Goal: Book appointment/travel/reservation

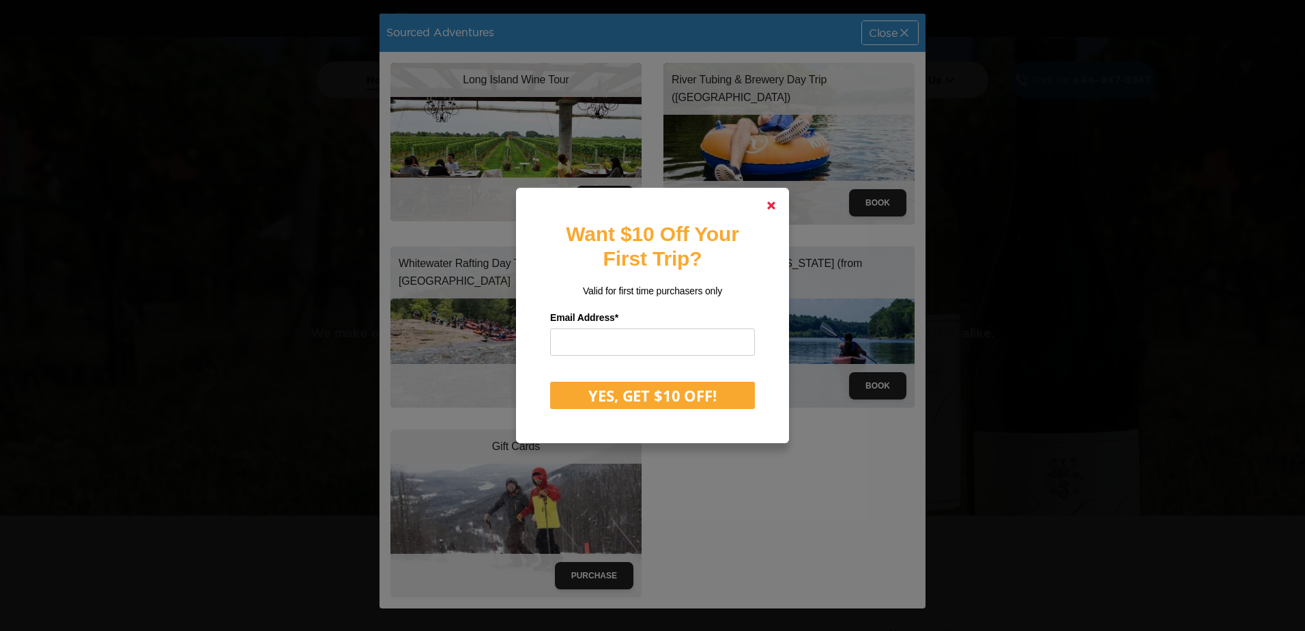
click at [765, 203] on link at bounding box center [771, 205] width 33 height 33
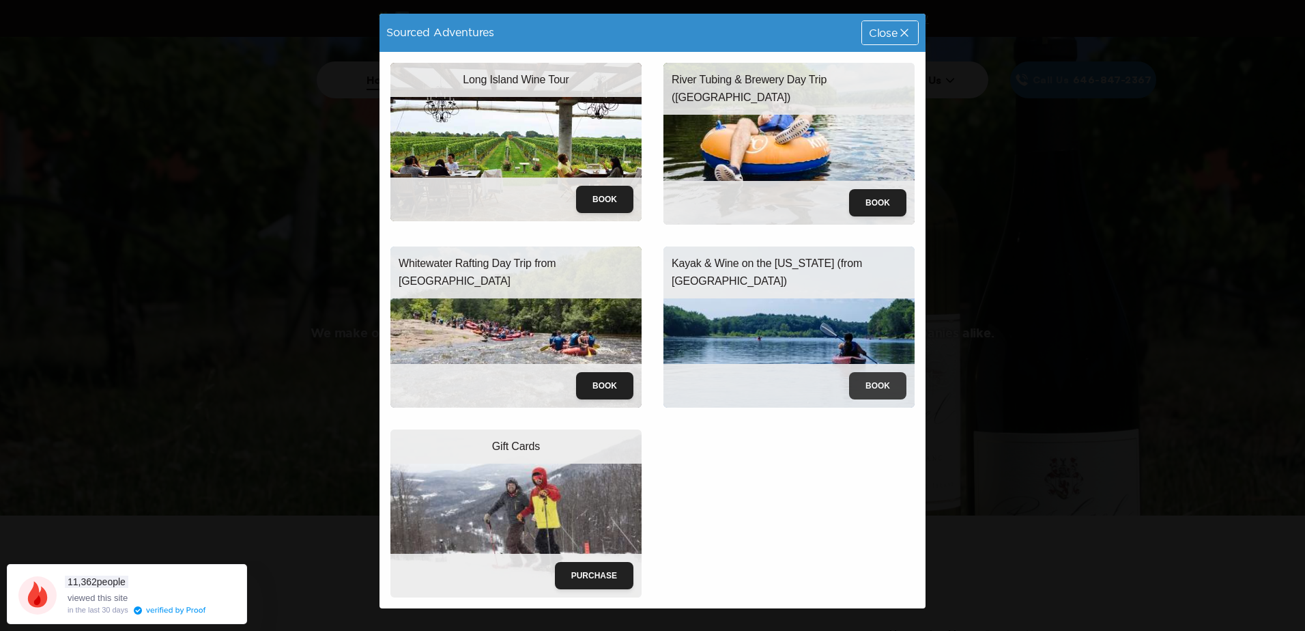
click at [896, 380] on button "Book" at bounding box center [877, 385] width 57 height 27
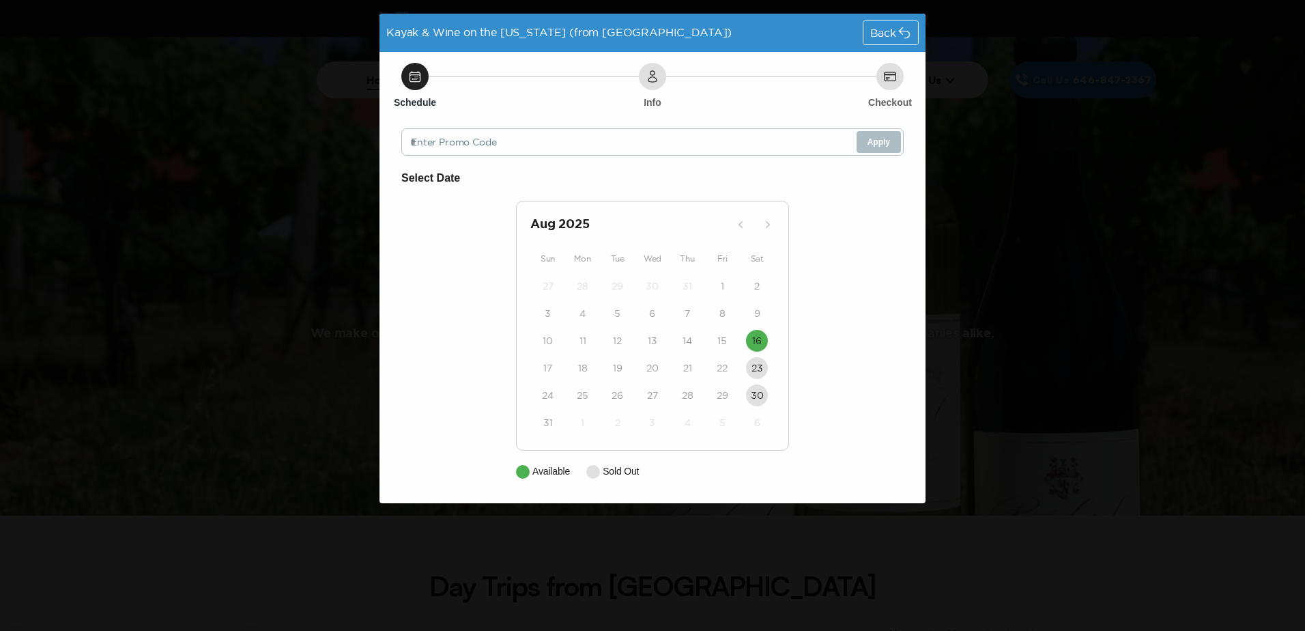
click at [897, 36] on div "Back" at bounding box center [890, 32] width 55 height 23
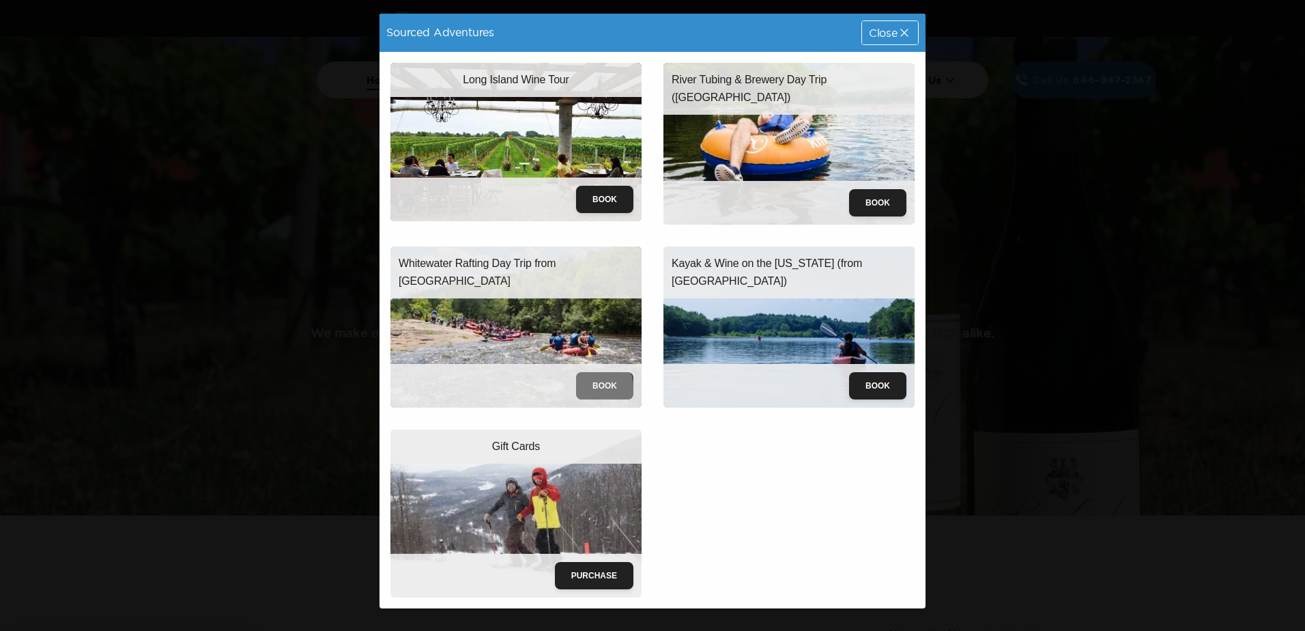
click at [580, 392] on button "Book" at bounding box center [604, 385] width 57 height 27
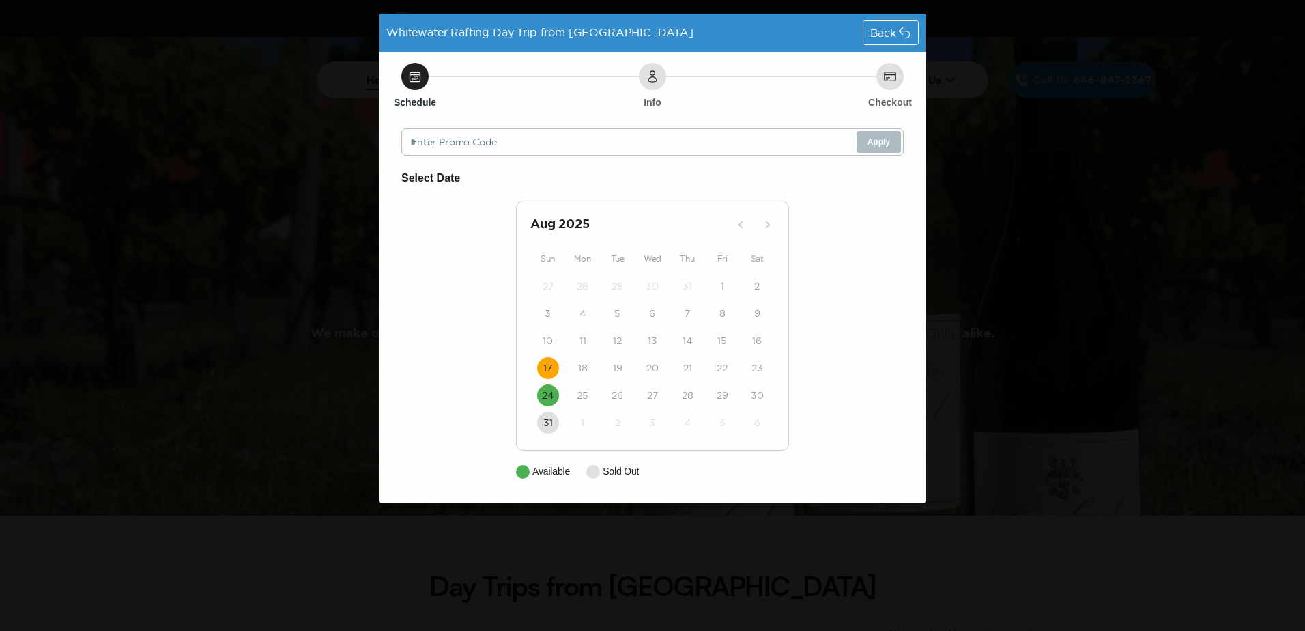
click at [551, 374] on time "17" at bounding box center [547, 368] width 9 height 14
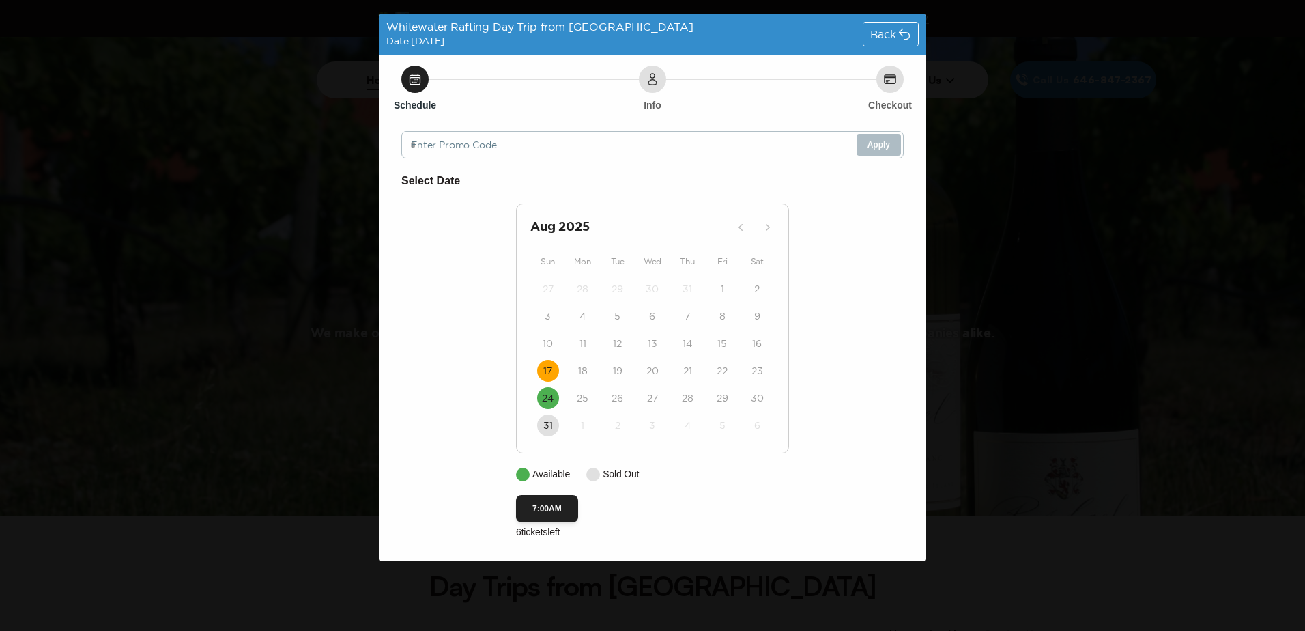
click at [886, 39] on span "Back" at bounding box center [883, 34] width 26 height 11
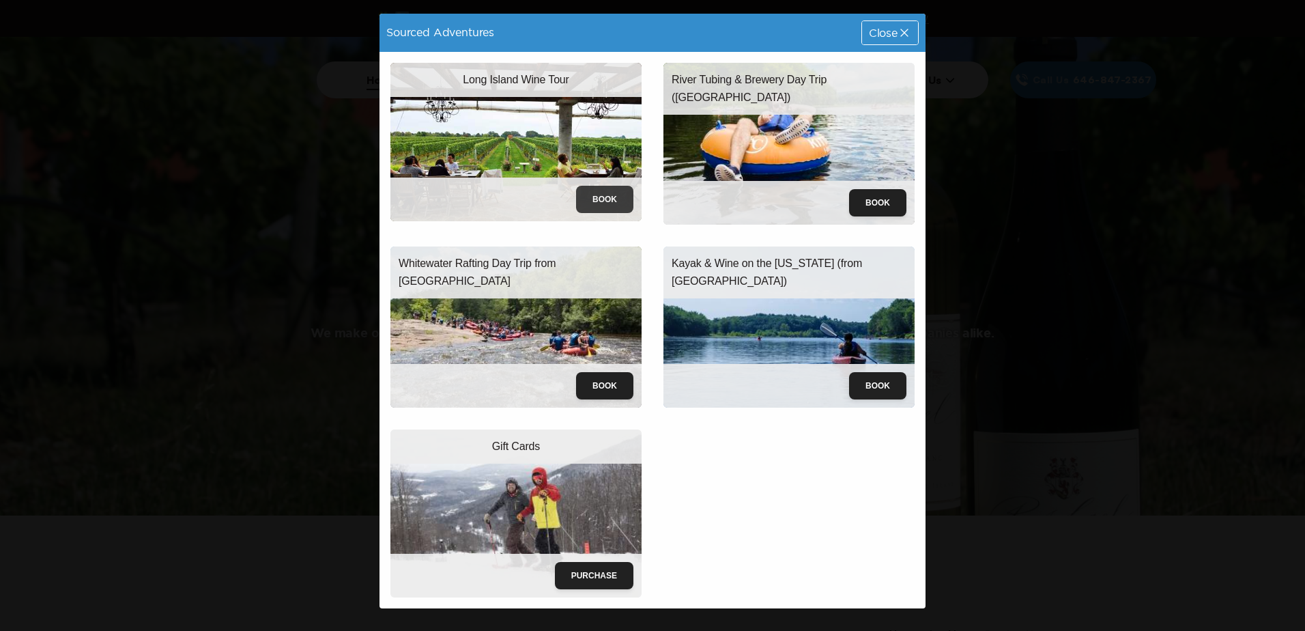
click at [604, 195] on button "Book" at bounding box center [604, 199] width 57 height 27
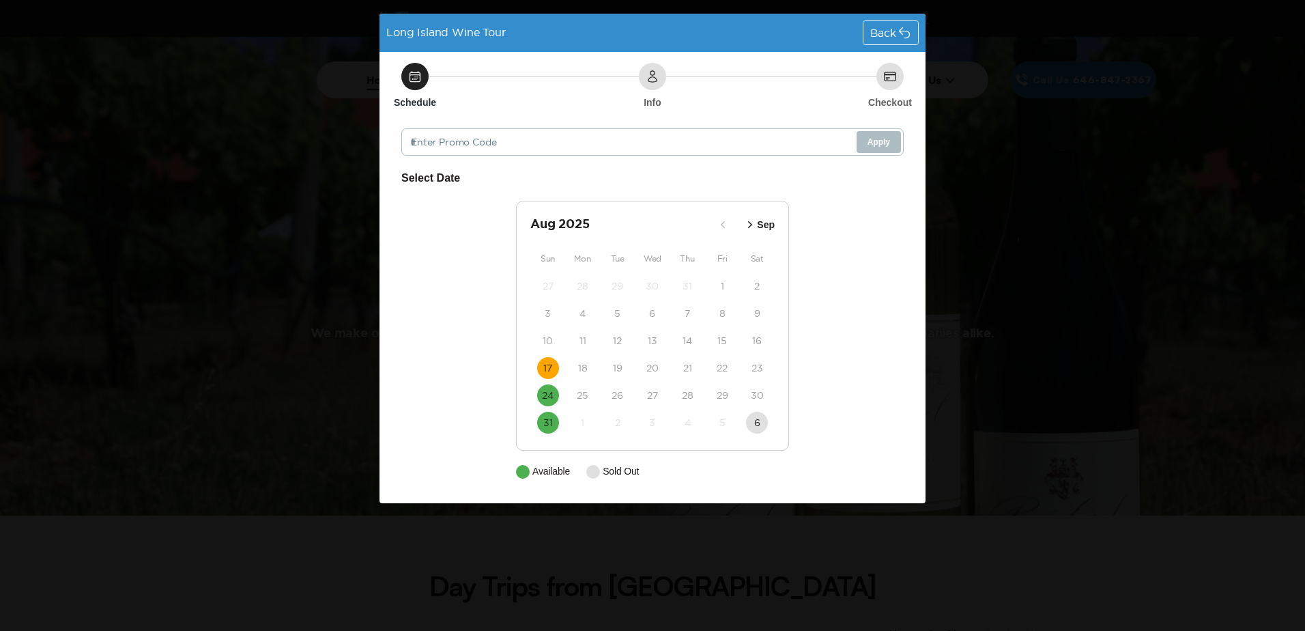
click at [537, 367] on button "17" at bounding box center [548, 368] width 22 height 22
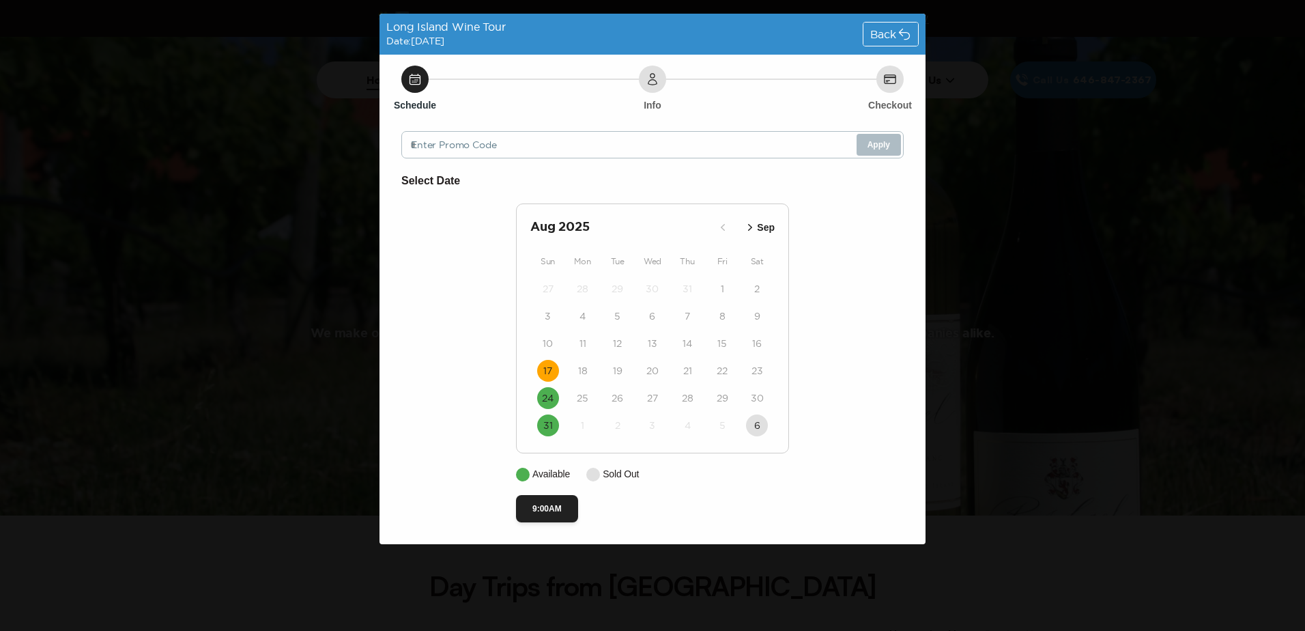
click at [904, 46] on div "Back" at bounding box center [891, 34] width 56 height 25
click at [902, 44] on div "Back" at bounding box center [890, 34] width 55 height 23
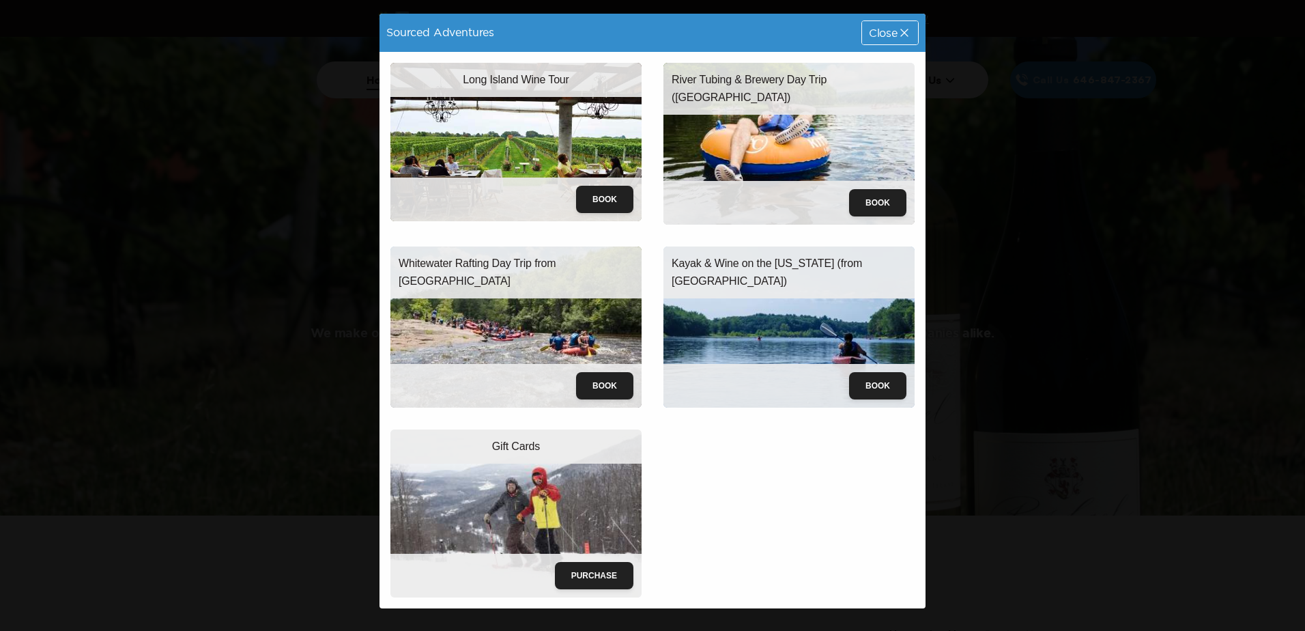
click at [537, 310] on img at bounding box center [515, 327] width 251 height 162
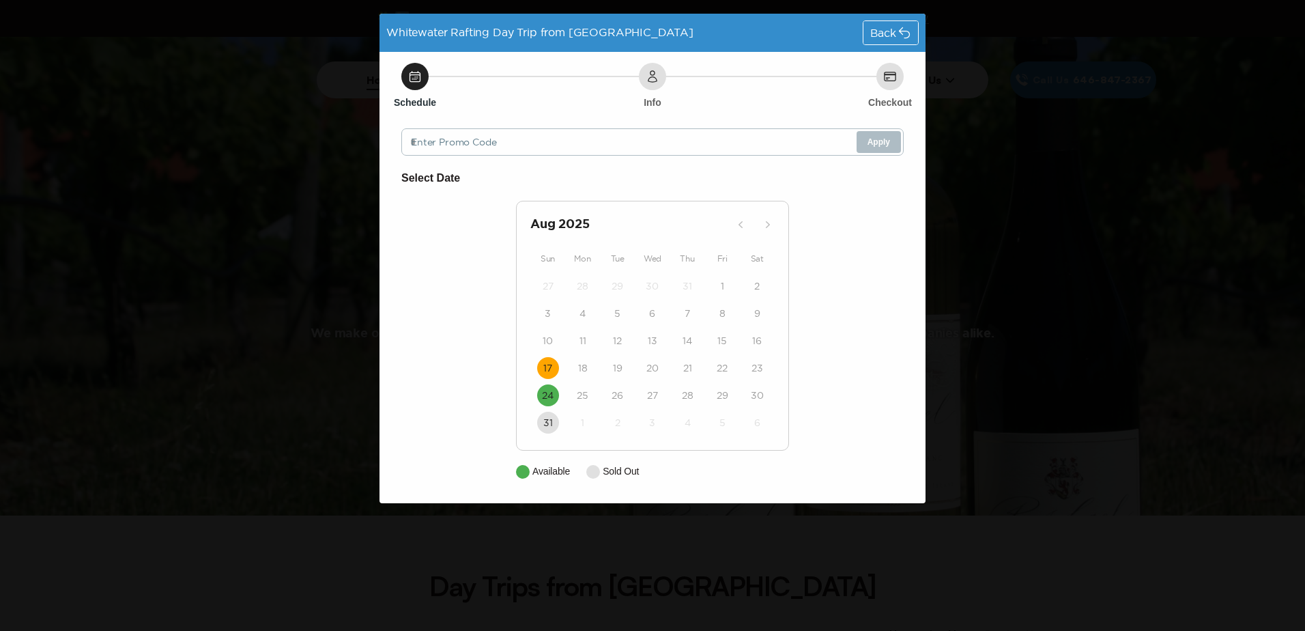
click at [551, 366] on time "17" at bounding box center [547, 368] width 9 height 14
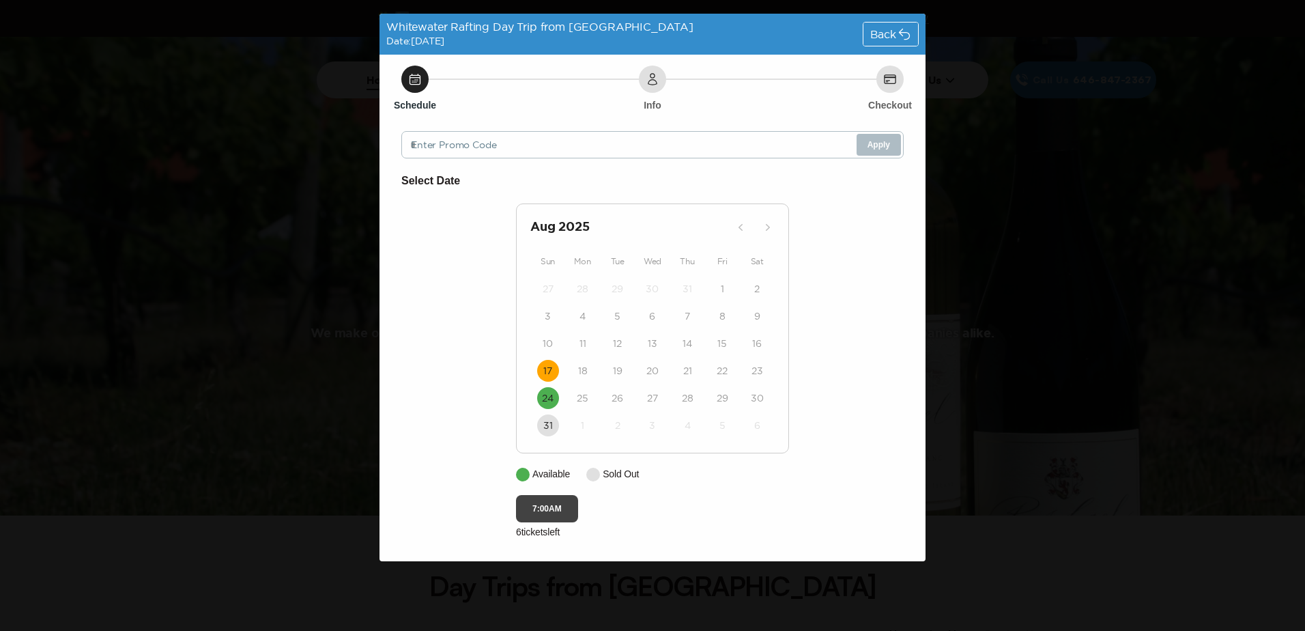
click at [543, 509] on button "7:00AM" at bounding box center [547, 508] width 62 height 27
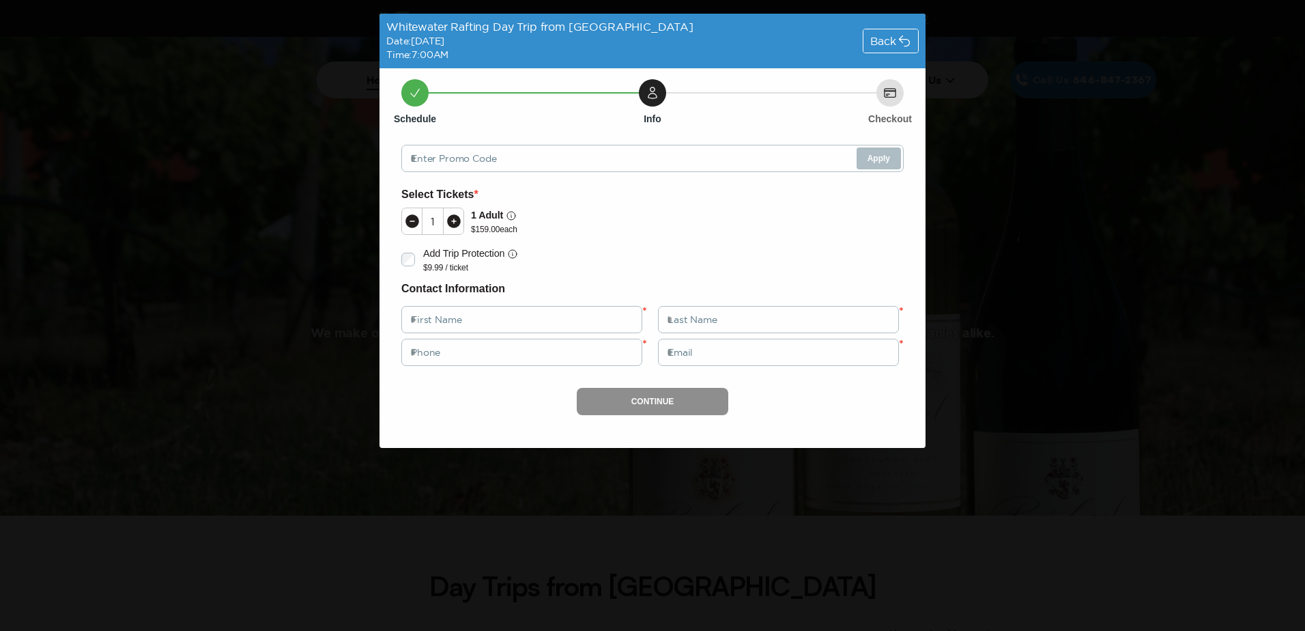
click at [876, 29] on div "Back" at bounding box center [891, 41] width 56 height 25
click at [882, 39] on span "Back" at bounding box center [883, 40] width 26 height 11
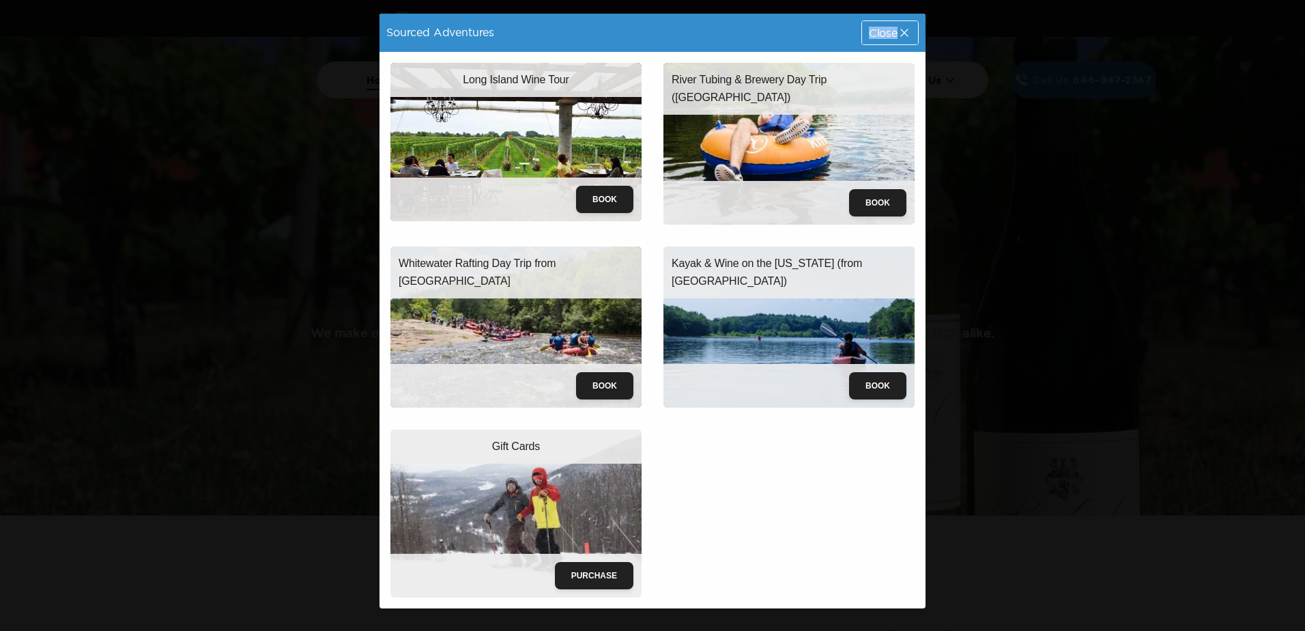
click at [882, 39] on div "Close" at bounding box center [890, 32] width 56 height 23
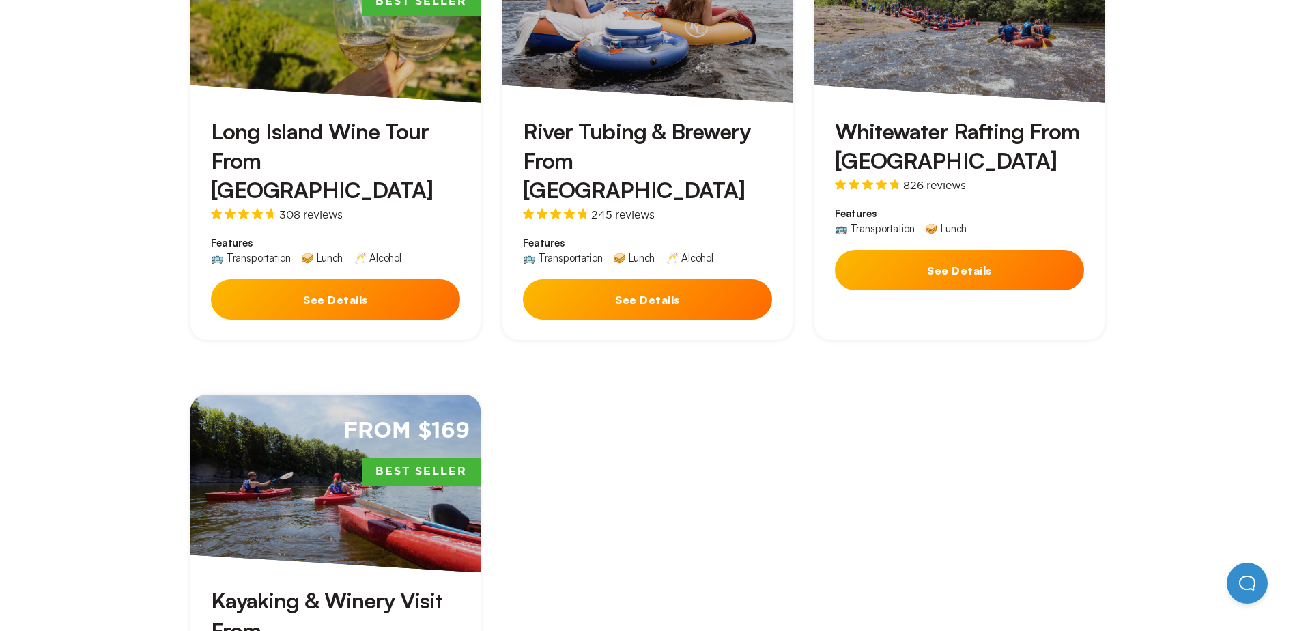
click at [1015, 267] on button "See Details" at bounding box center [959, 270] width 249 height 40
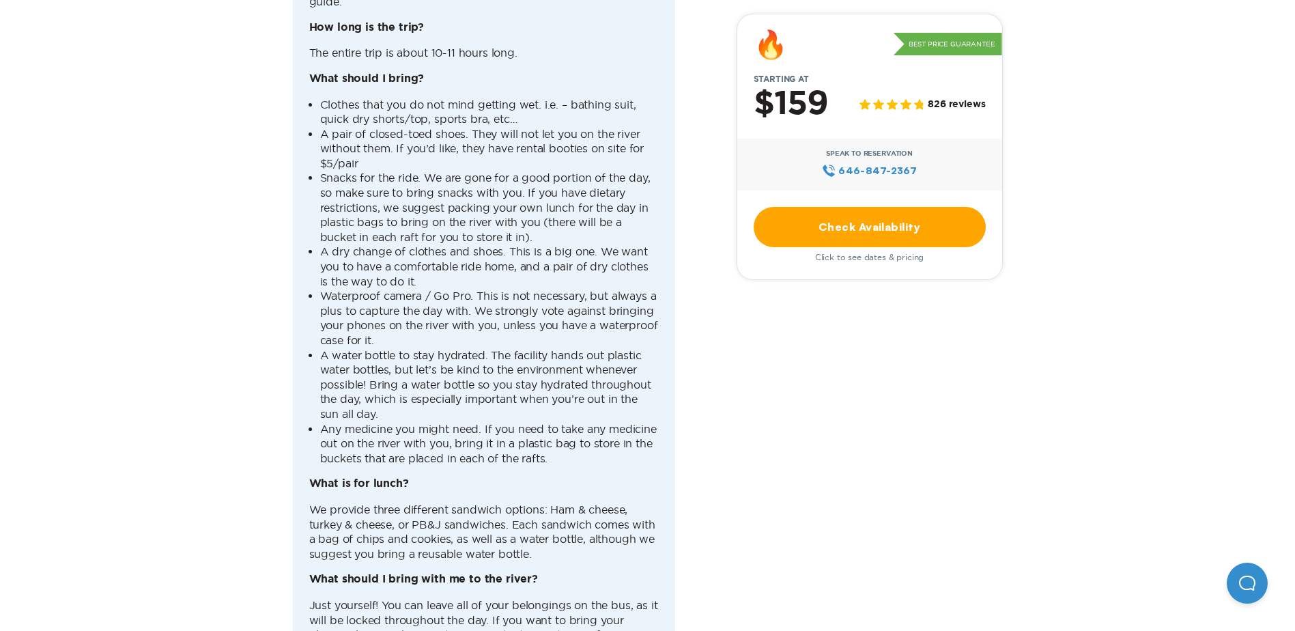
scroll to position [4164, 0]
